Goal: Transaction & Acquisition: Purchase product/service

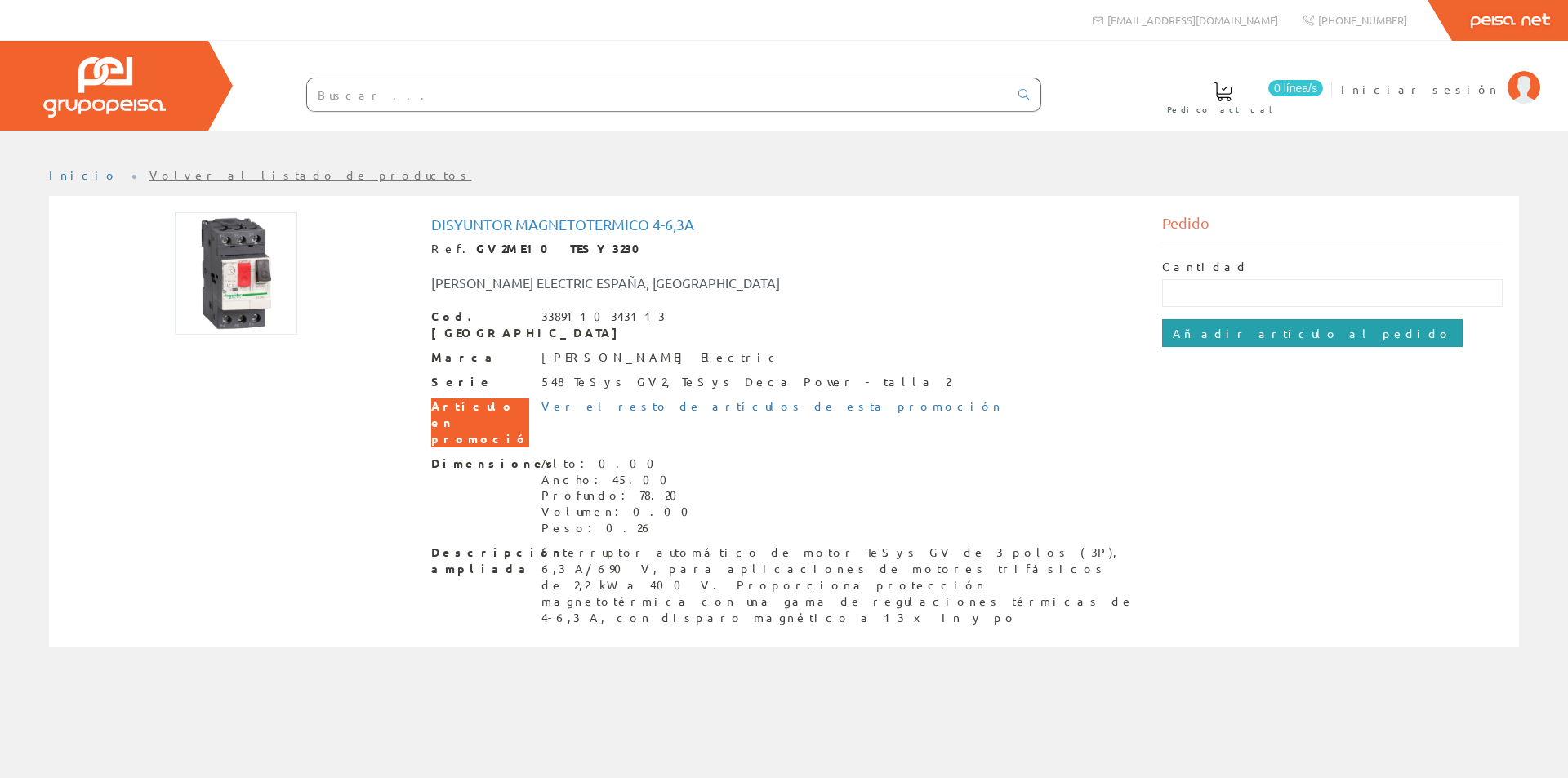
click at [1233, 330] on input "Añadir artículo al pedido" at bounding box center [1312, 333] width 300 height 28
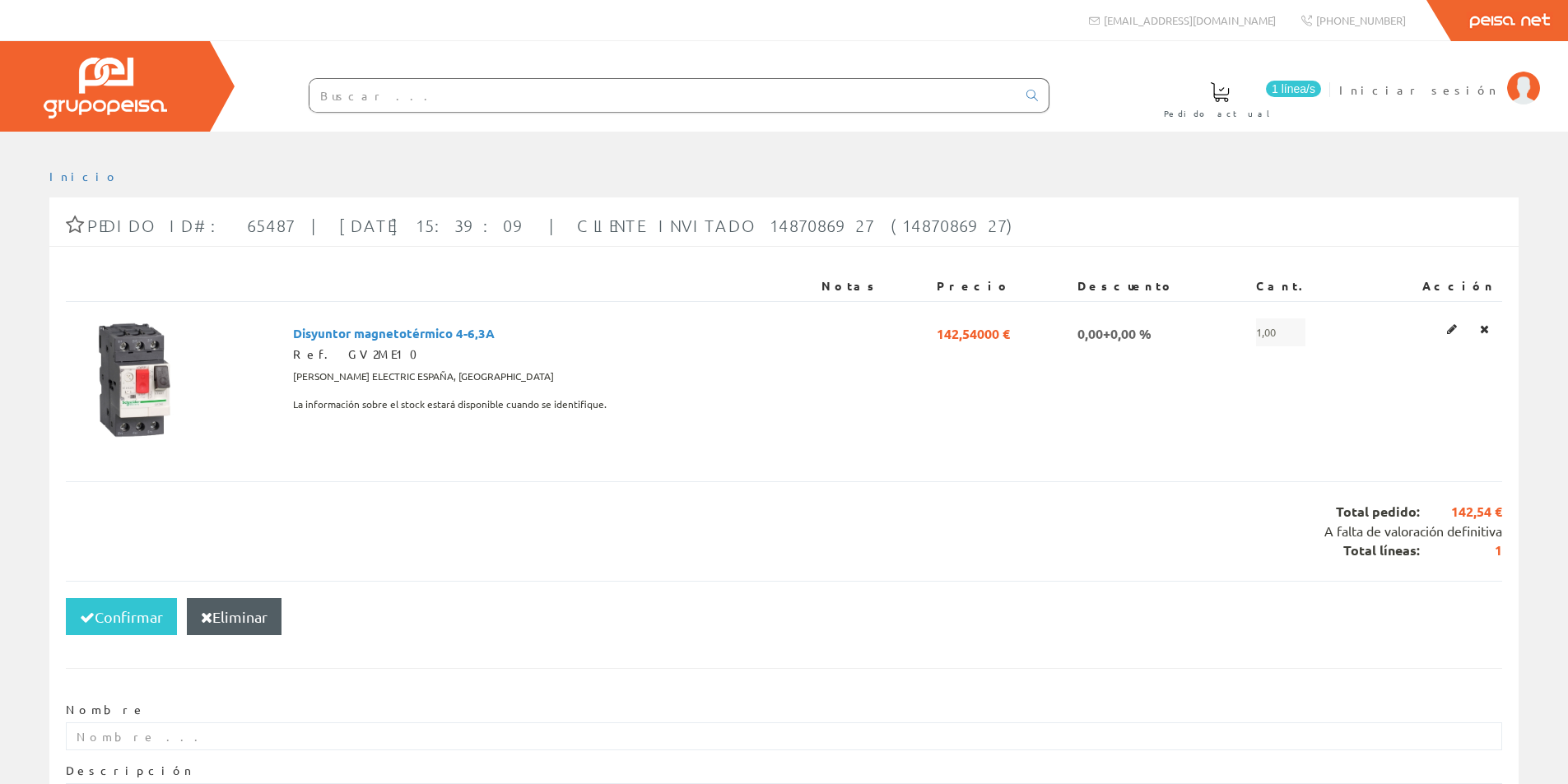
click at [1321, 83] on span "1 línea/s" at bounding box center [1293, 89] width 55 height 16
click at [124, 618] on button "Confirmar" at bounding box center [122, 618] width 111 height 38
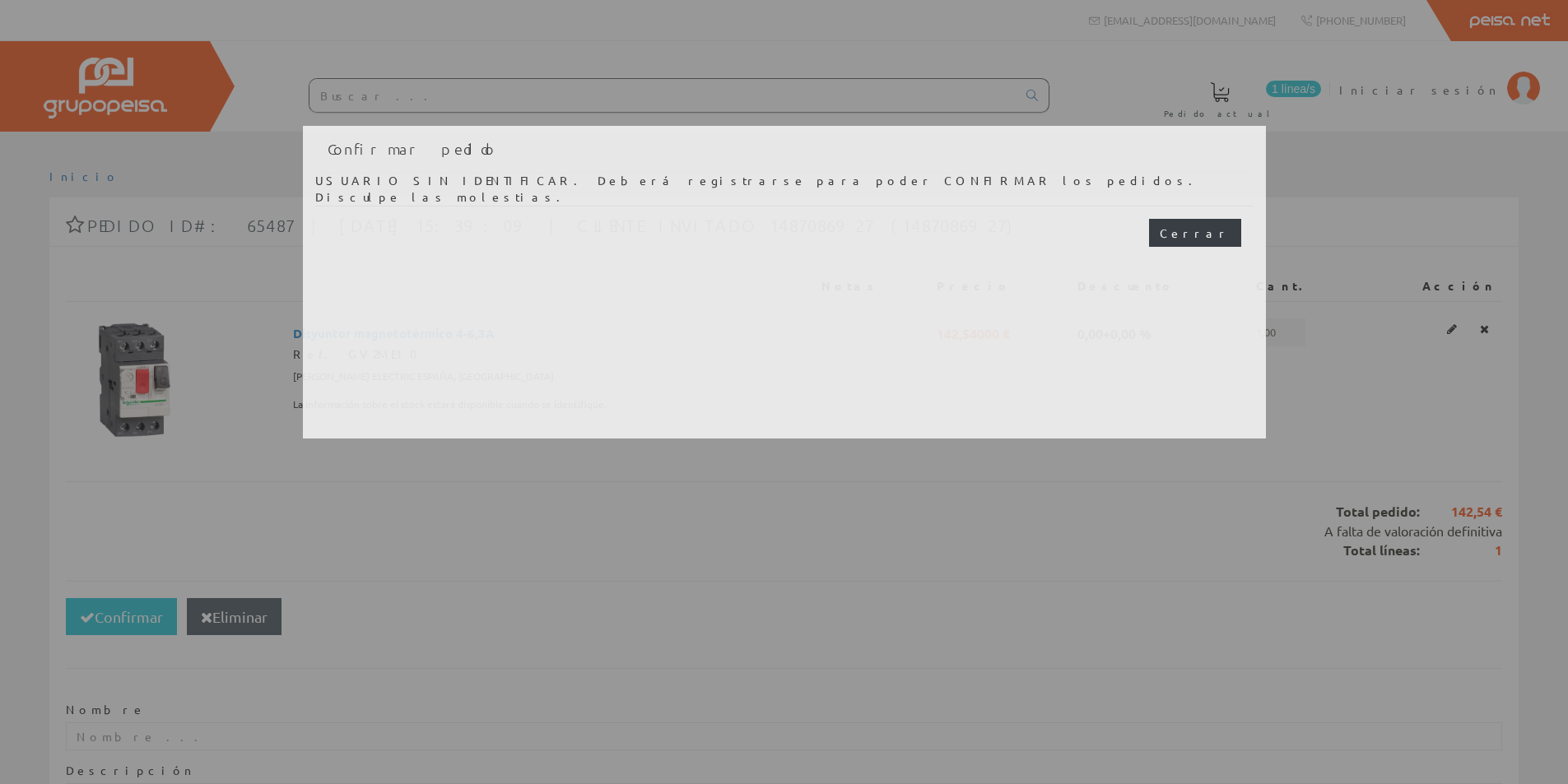
click at [1206, 228] on button "Cerrar" at bounding box center [1195, 233] width 92 height 28
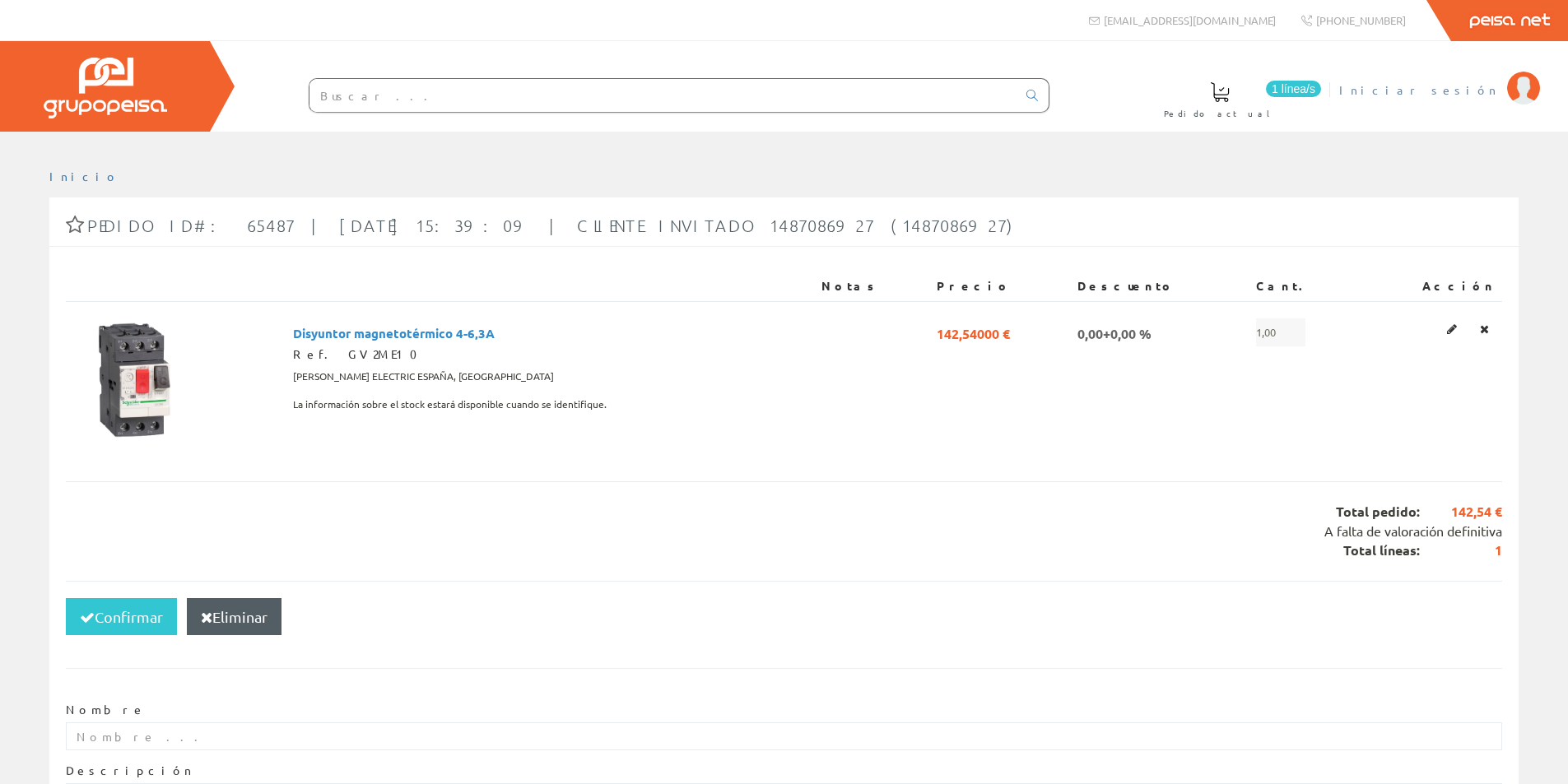
click at [1490, 87] on span "Iniciar sesión" at bounding box center [1419, 89] width 159 height 16
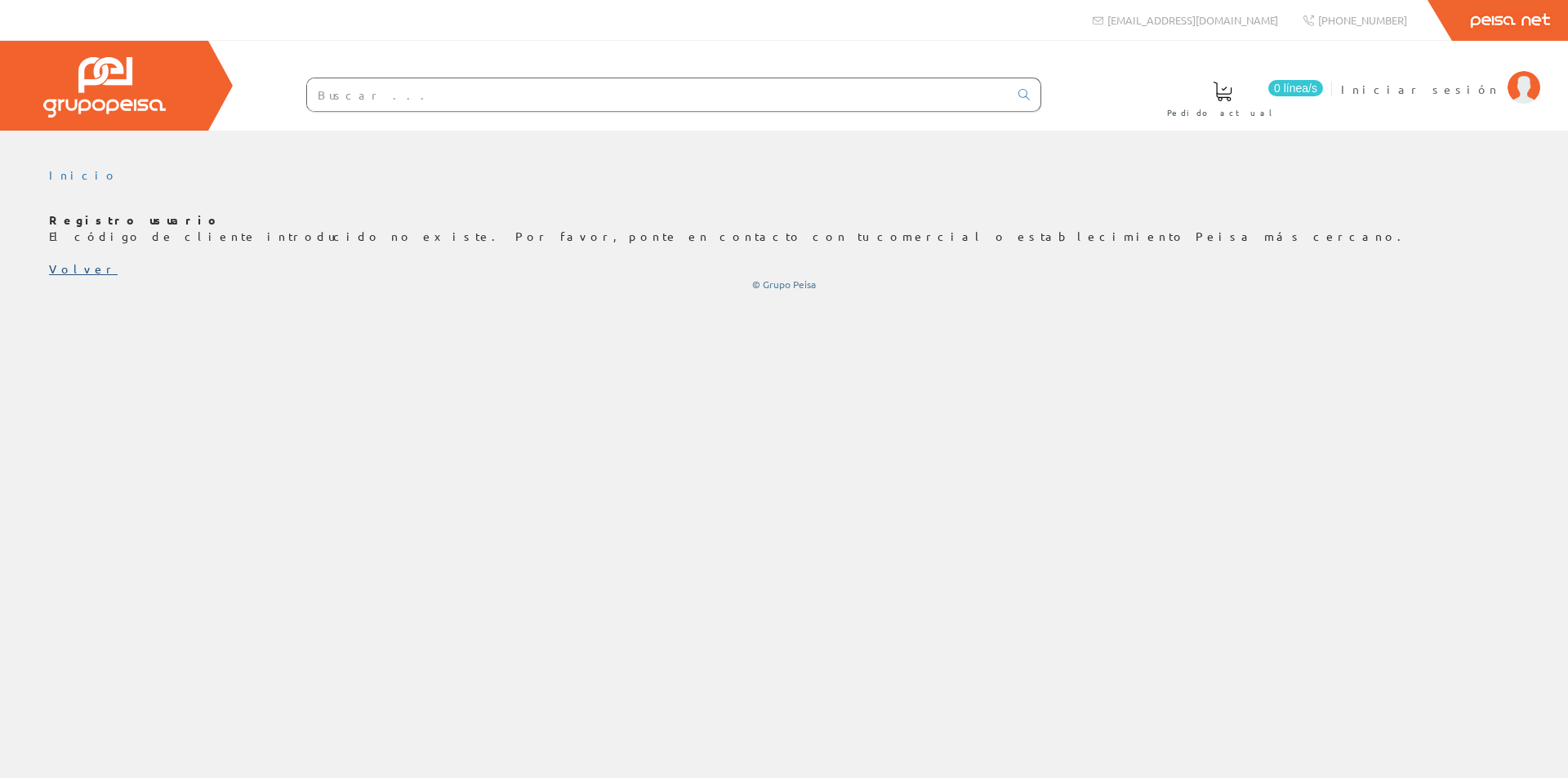
click at [59, 266] on link "Volver" at bounding box center [83, 268] width 68 height 15
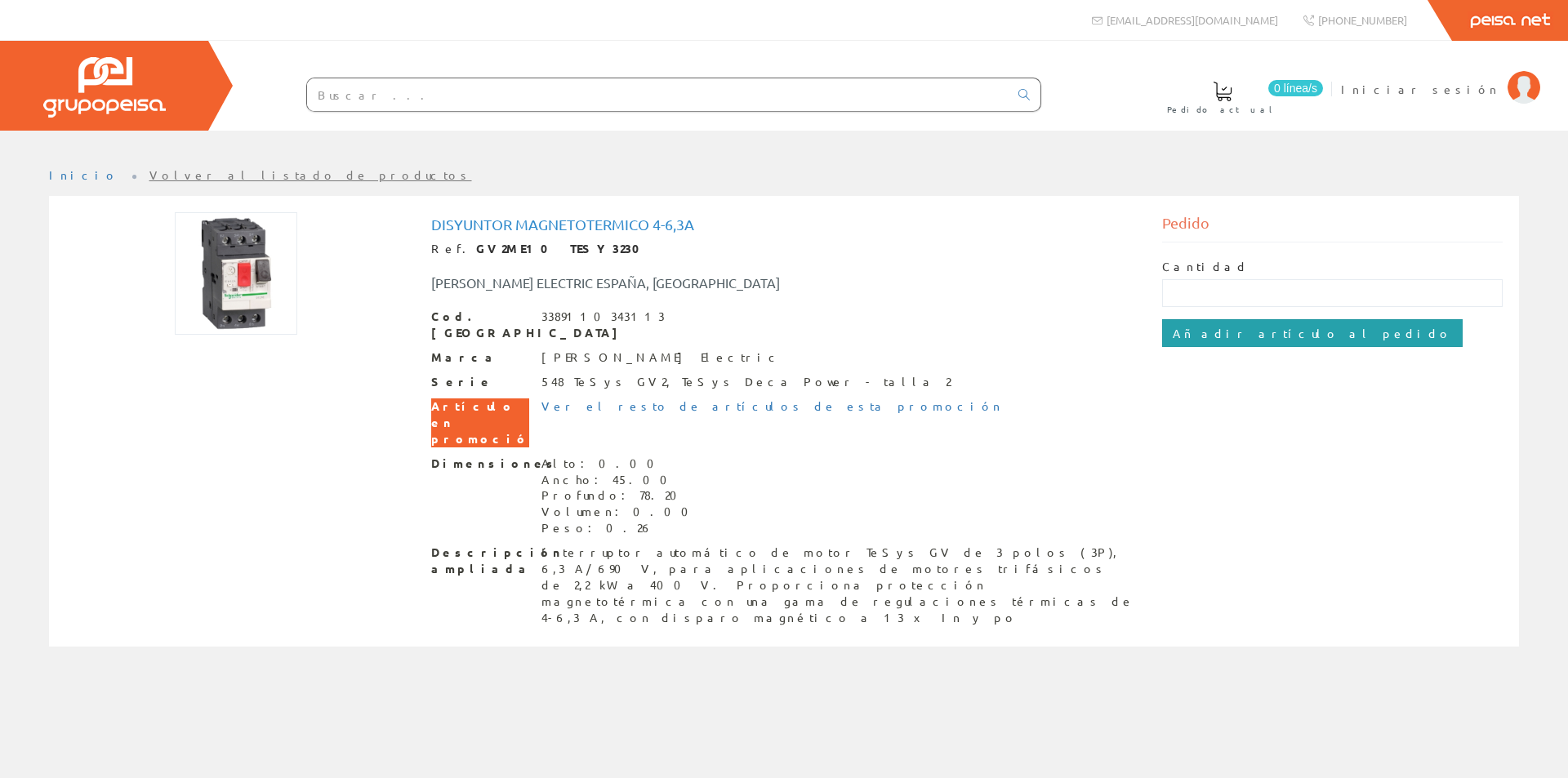
click at [1235, 332] on input "Añadir artículo al pedido" at bounding box center [1312, 333] width 300 height 28
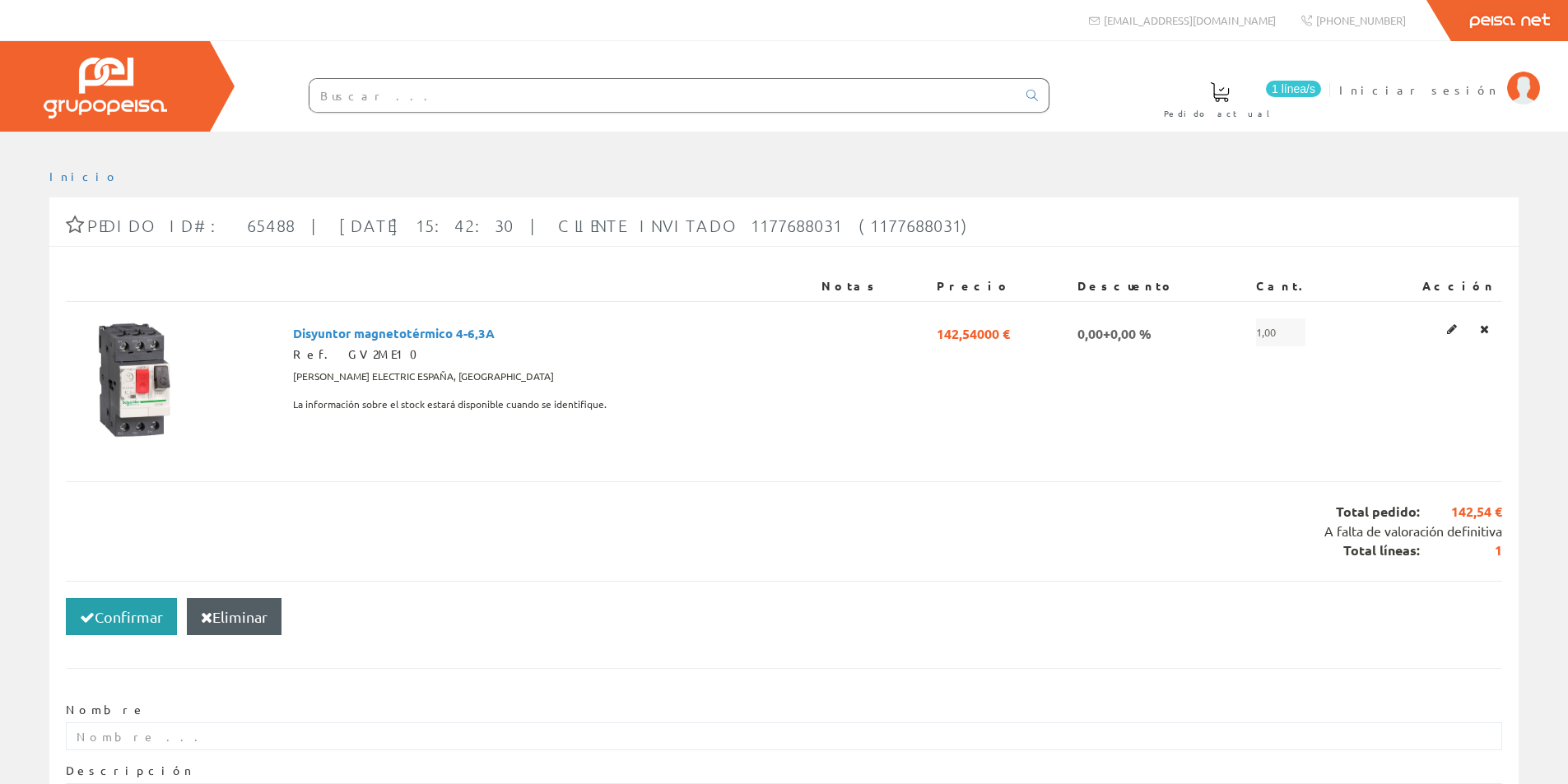
click at [123, 623] on button "Confirmar" at bounding box center [122, 618] width 111 height 38
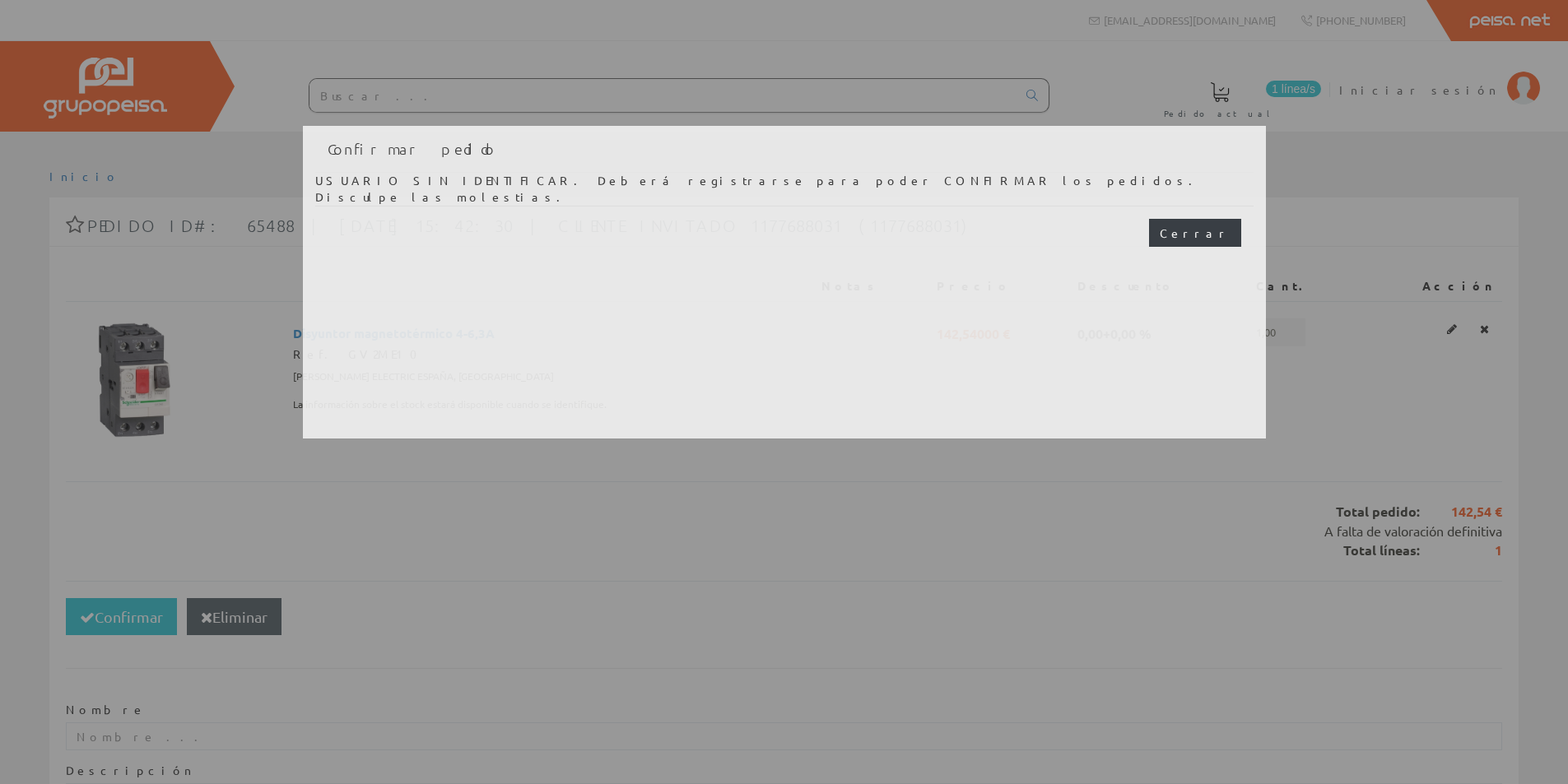
click at [1226, 238] on button "Cerrar" at bounding box center [1195, 233] width 92 height 28
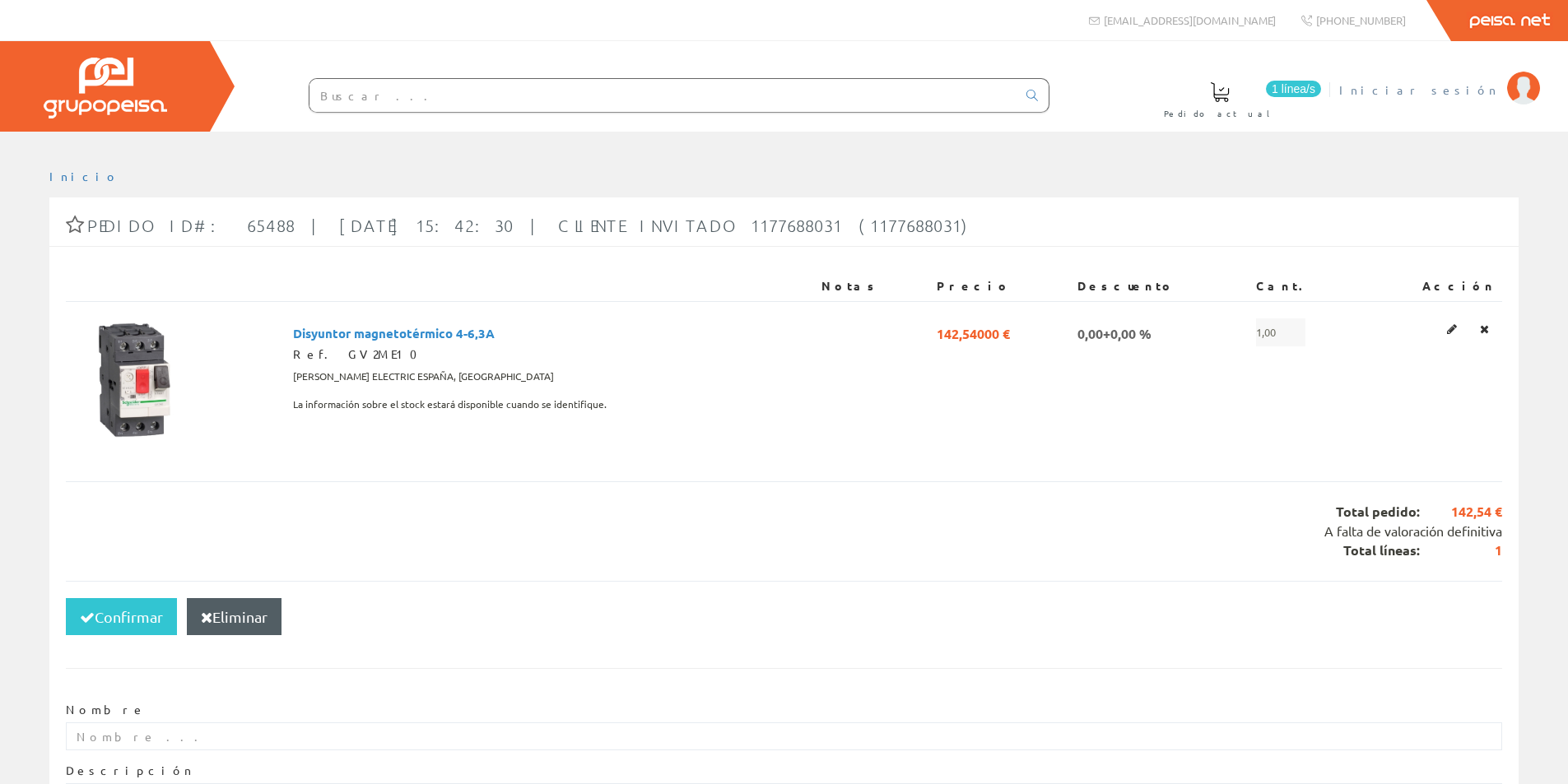
click at [1448, 87] on span "Iniciar sesión" at bounding box center [1419, 89] width 159 height 16
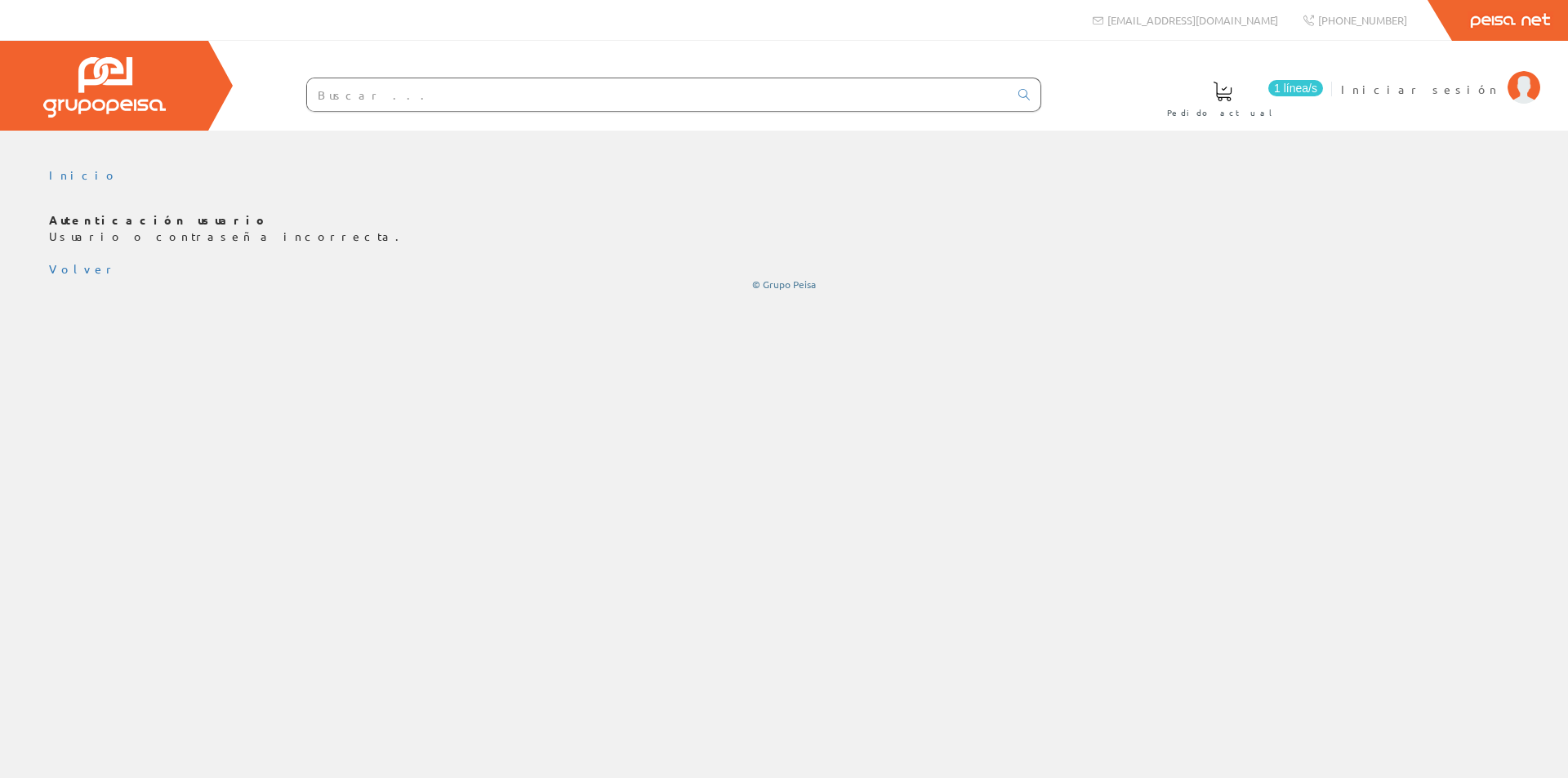
click at [1323, 86] on span "1 línea/s" at bounding box center [1295, 88] width 55 height 16
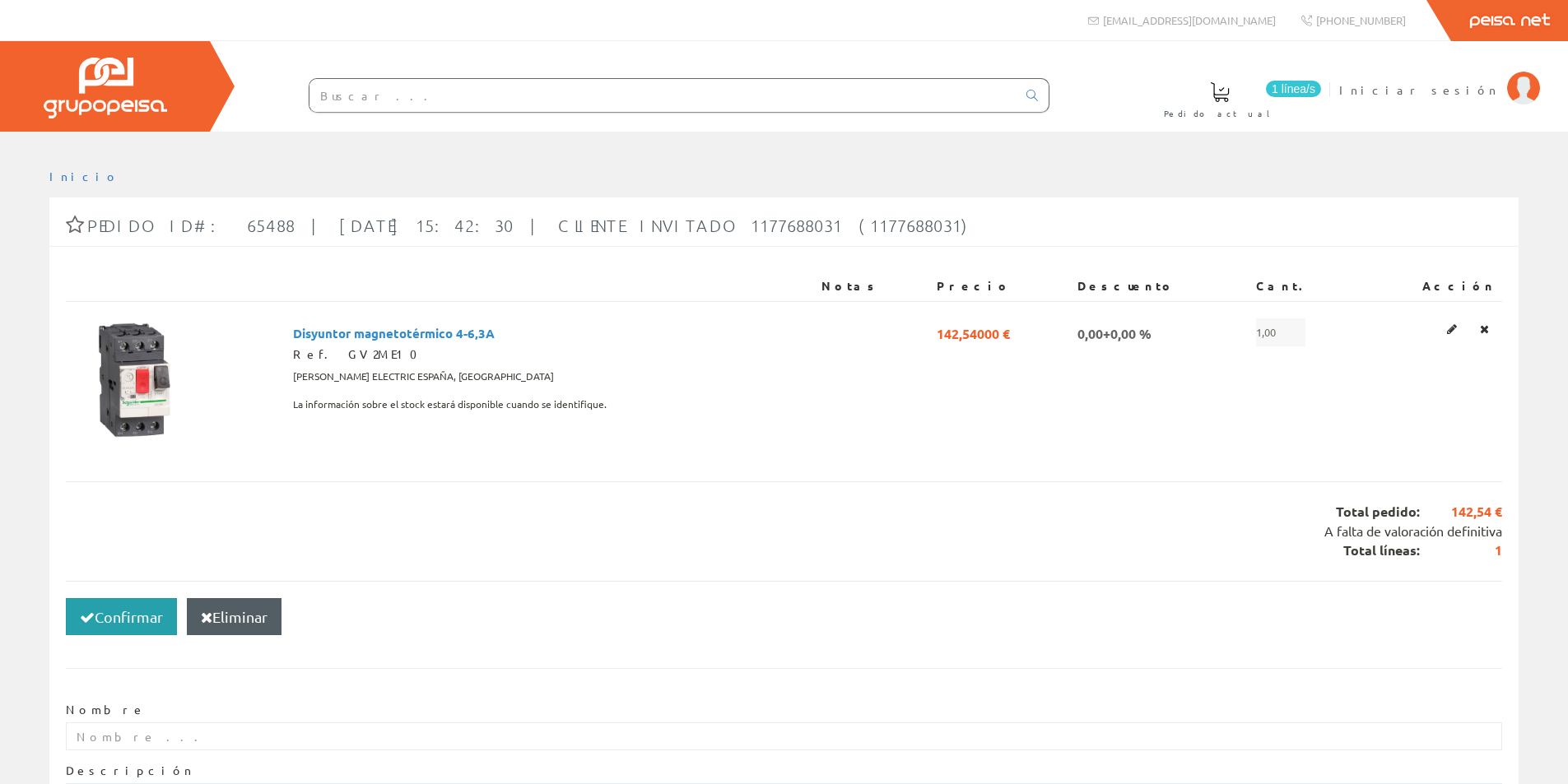
click at [95, 622] on button "Confirmar" at bounding box center [122, 618] width 111 height 38
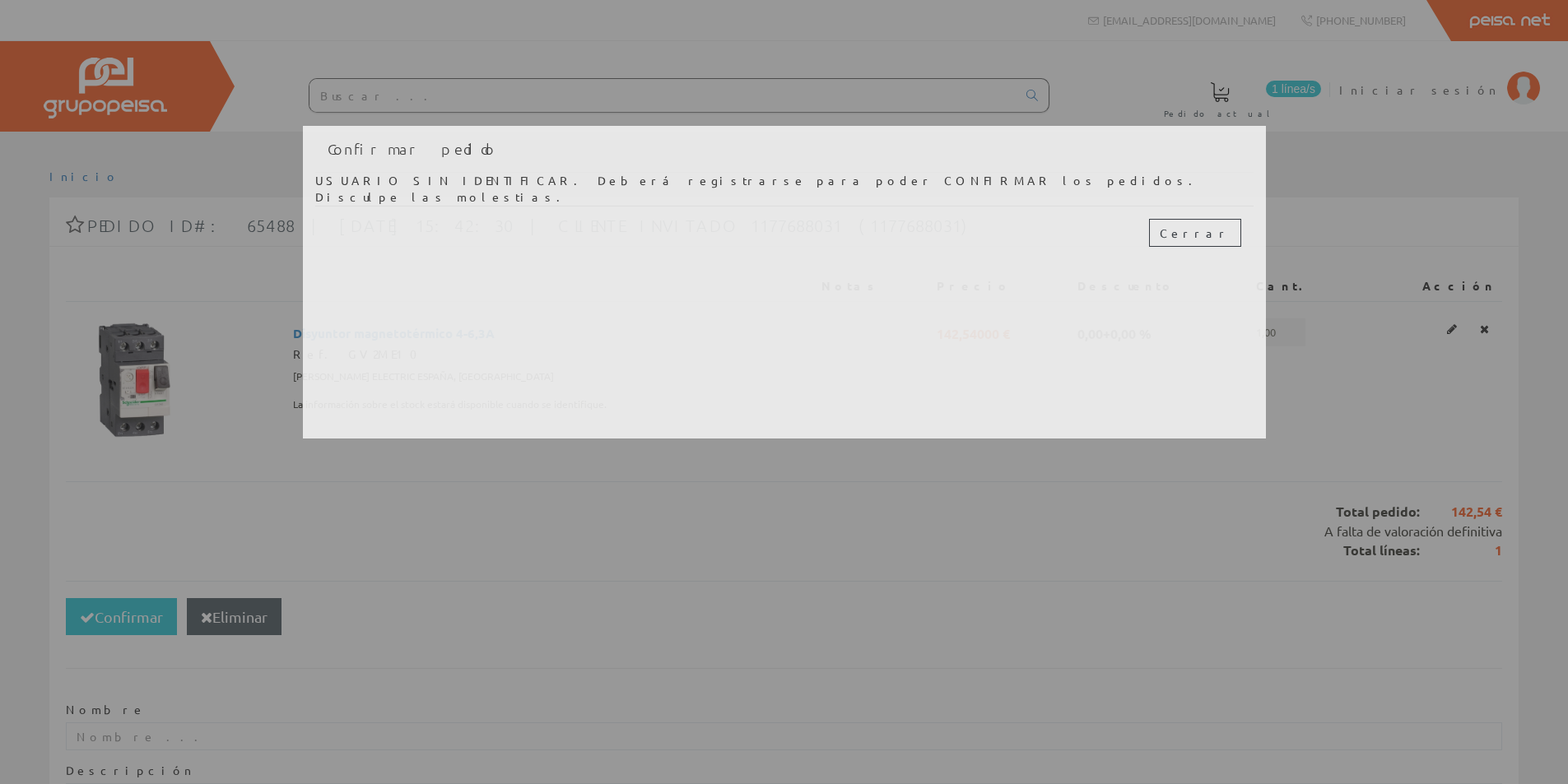
drag, startPoint x: 452, startPoint y: 198, endPoint x: 302, endPoint y: 170, distance: 152.6
click at [302, 170] on body at bounding box center [784, 392] width 1568 height 784
drag, startPoint x: 312, startPoint y: 174, endPoint x: 436, endPoint y: 200, distance: 126.7
click at [436, 200] on div "Confirmar pedido USUARIO SIN IDENTIFICAR. Deberá registrarse para poder CONFIRM…" at bounding box center [784, 282] width 963 height 312
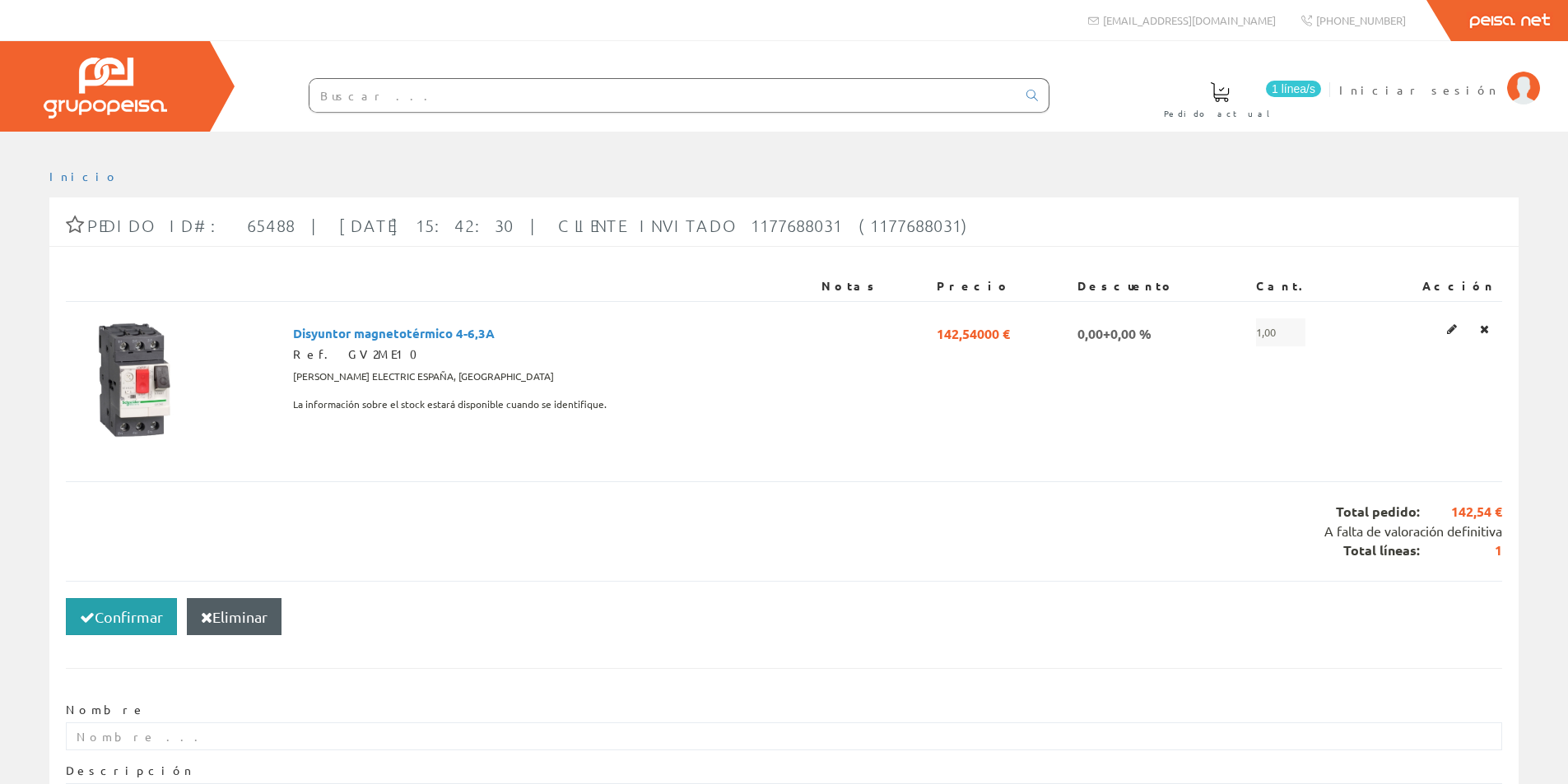
click at [133, 618] on button "Confirmar" at bounding box center [122, 618] width 111 height 38
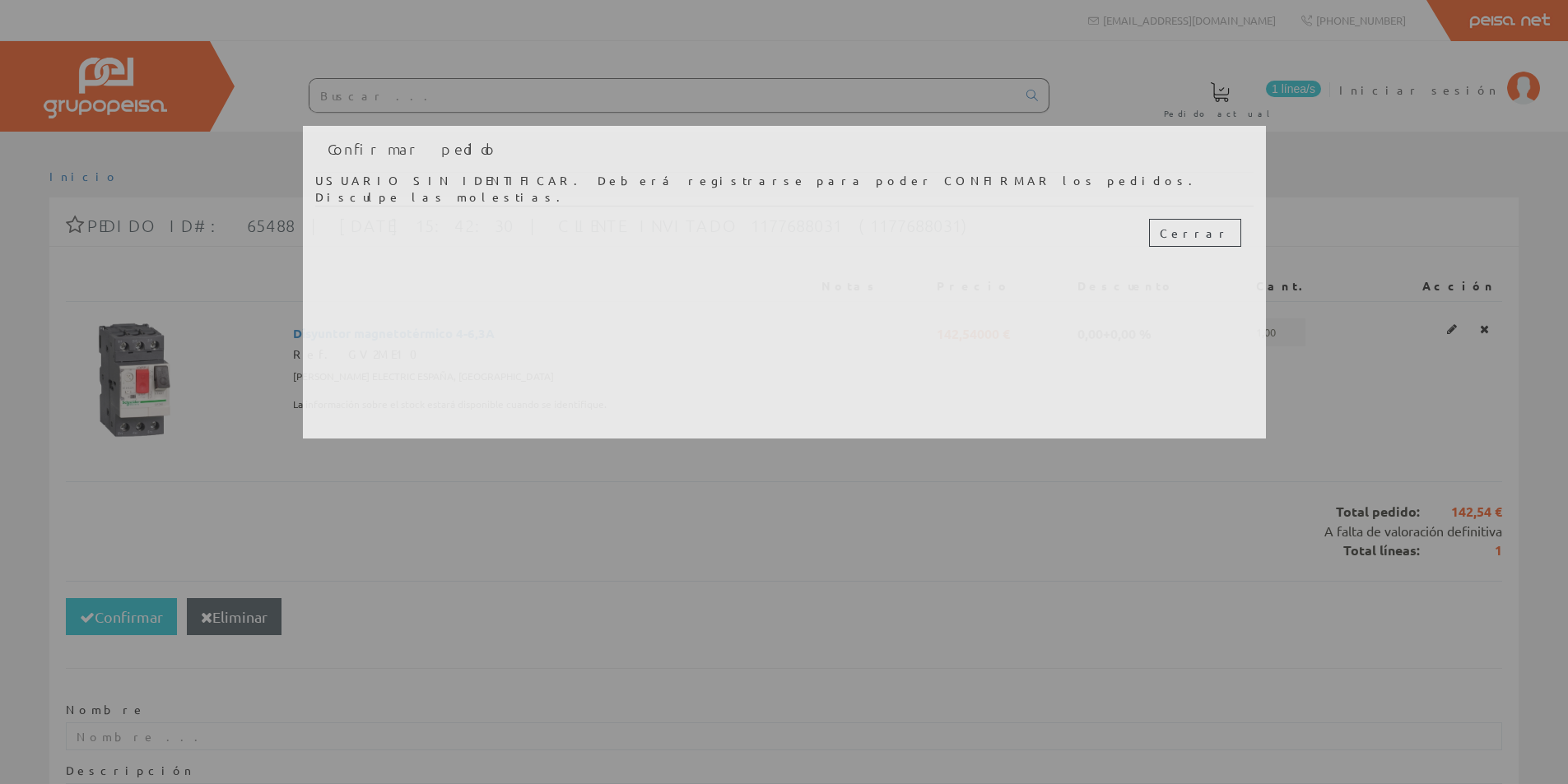
click at [1465, 138] on div at bounding box center [784, 392] width 1568 height 784
click at [1220, 239] on button "Cerrar" at bounding box center [1195, 233] width 92 height 28
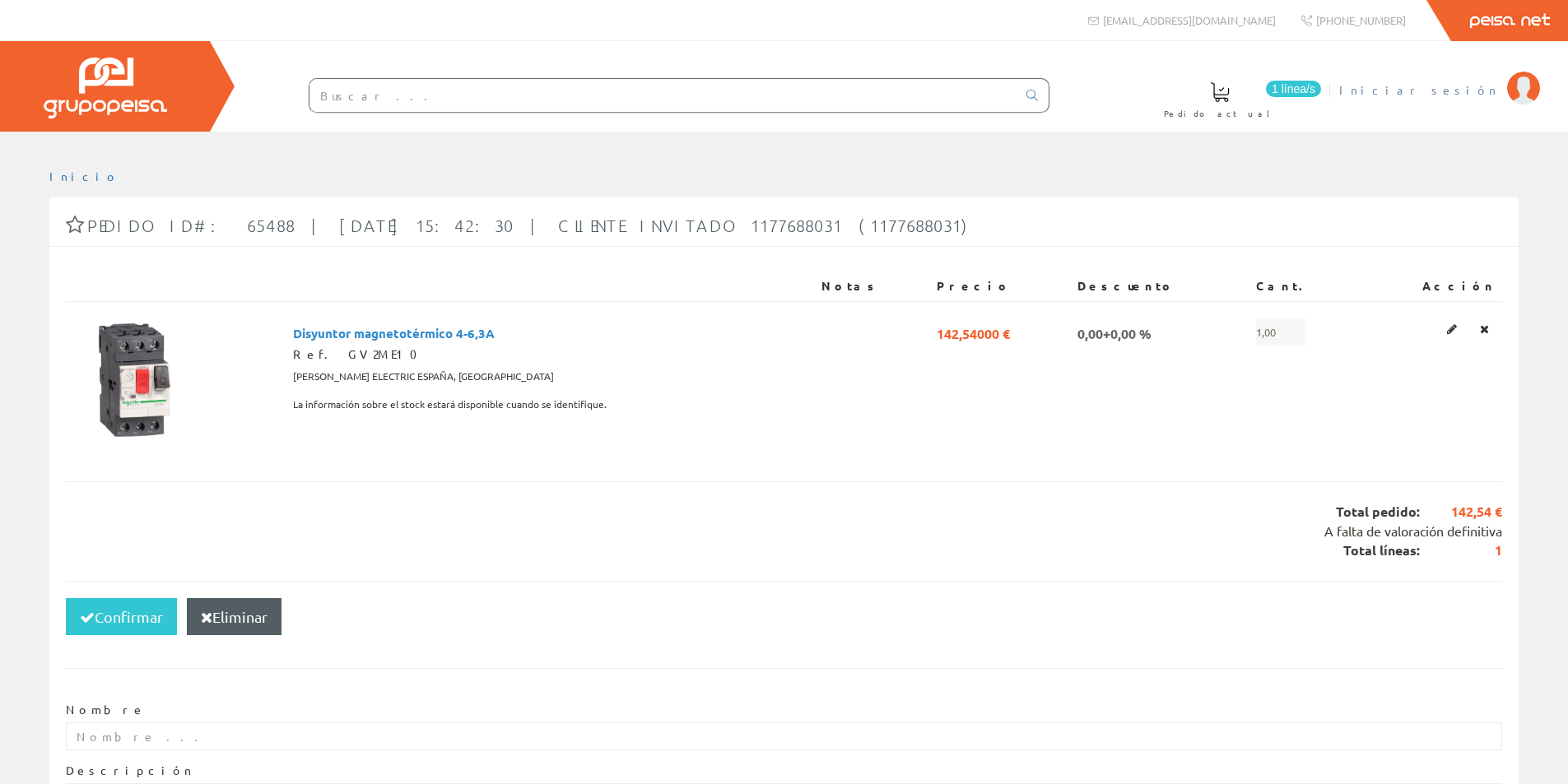
click at [1521, 84] on img at bounding box center [1523, 88] width 33 height 33
